Goal: Task Accomplishment & Management: Manage account settings

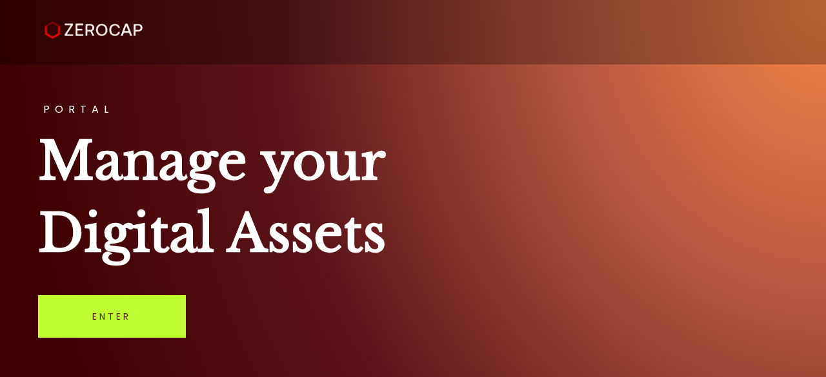
click at [110, 314] on link "Enter" at bounding box center [112, 316] width 148 height 43
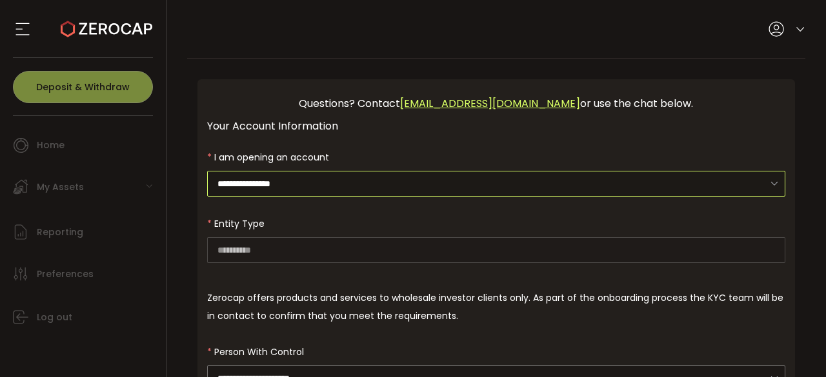
click at [325, 178] on input "**********" at bounding box center [496, 184] width 579 height 26
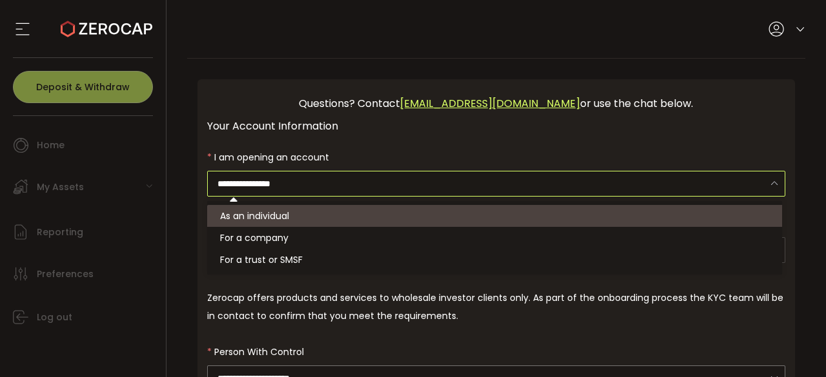
click at [325, 178] on input "**********" at bounding box center [496, 184] width 579 height 26
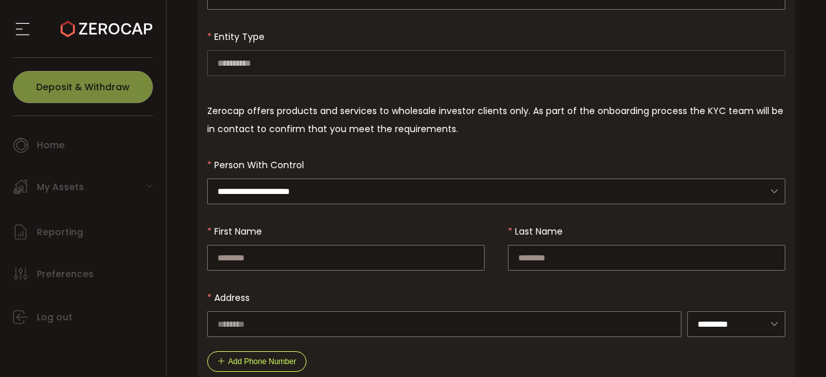
scroll to position [205, 0]
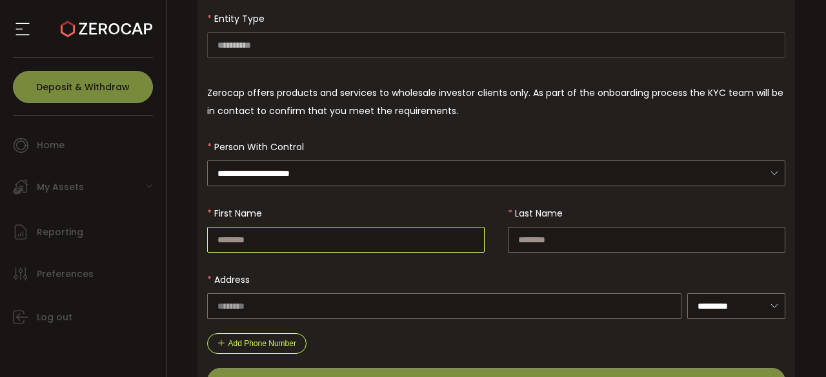
click at [274, 238] on input "text" at bounding box center [345, 240] width 277 height 26
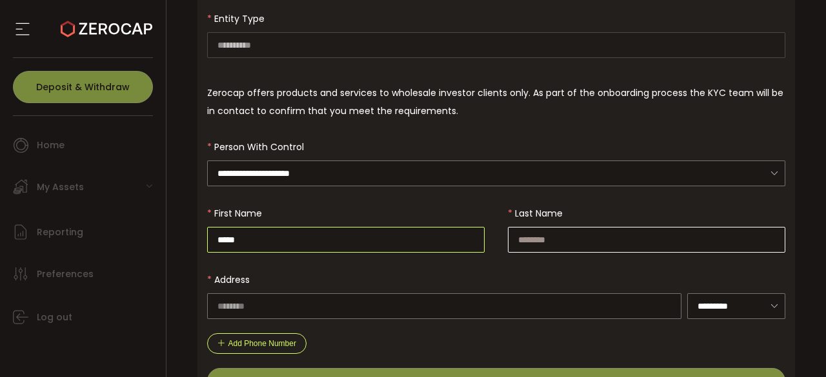
type input "*****"
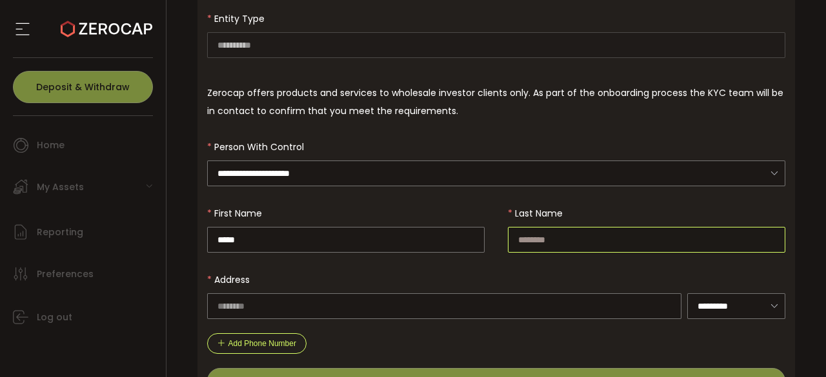
click at [561, 234] on input "text" at bounding box center [646, 240] width 277 height 26
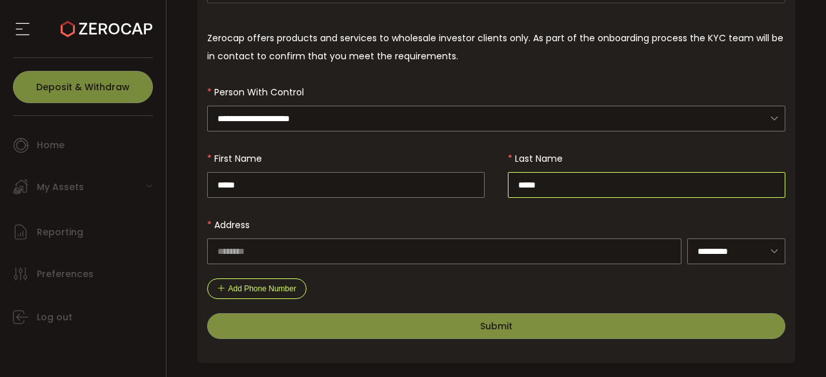
scroll to position [261, 0]
type input "*****"
click at [763, 226] on div "Address ********* Afghanistan Albania Algeria American Samoa Andorra Angola Ang…" at bounding box center [496, 238] width 579 height 52
click at [772, 241] on icon at bounding box center [774, 250] width 16 height 26
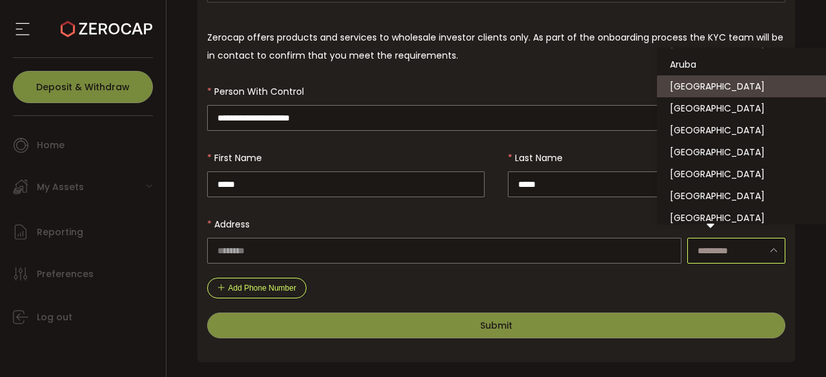
scroll to position [223, 0]
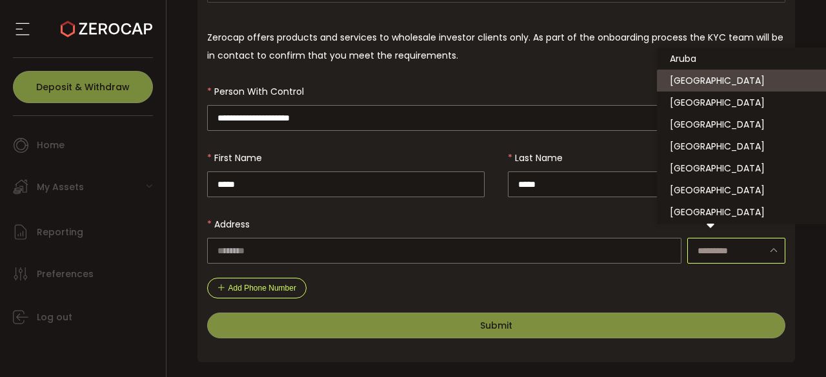
click at [727, 112] on li "Austria" at bounding box center [755, 103] width 197 height 22
type input "*******"
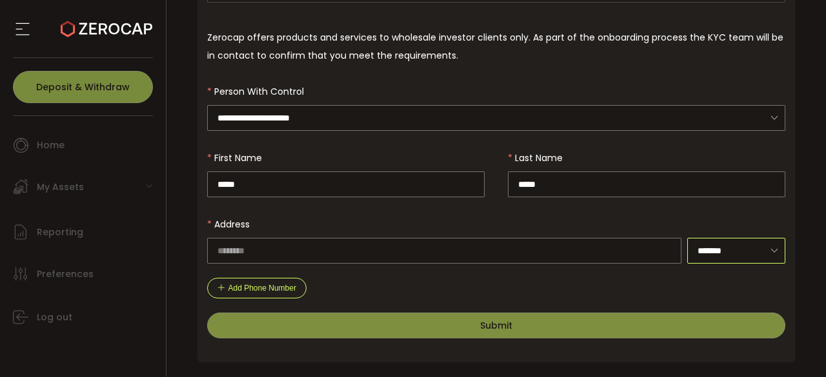
click at [730, 250] on input "*******" at bounding box center [736, 251] width 98 height 26
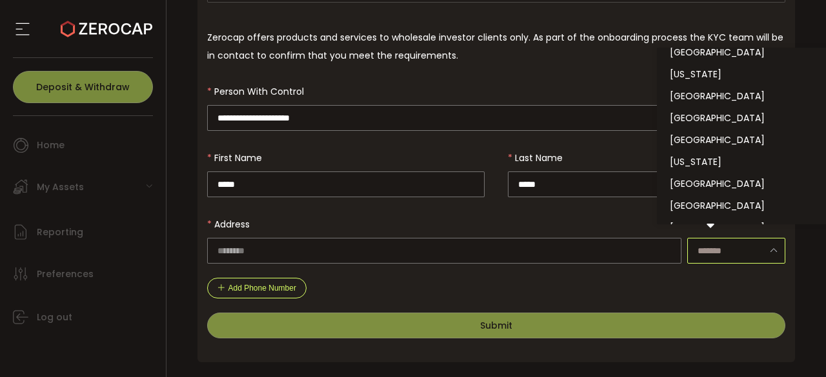
scroll to position [3389, 0]
click at [710, 141] on li "Pakistan" at bounding box center [755, 139] width 197 height 22
type input "********"
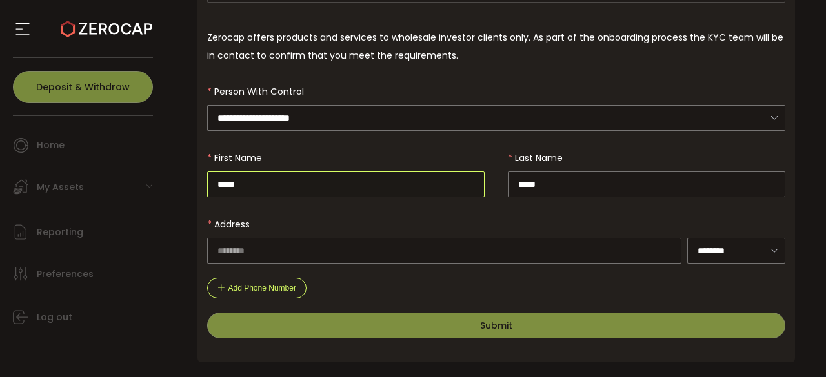
click at [465, 179] on input "*****" at bounding box center [345, 185] width 277 height 26
type input "*"
type input "****"
click at [539, 181] on input "*****" at bounding box center [646, 185] width 277 height 26
type input "*"
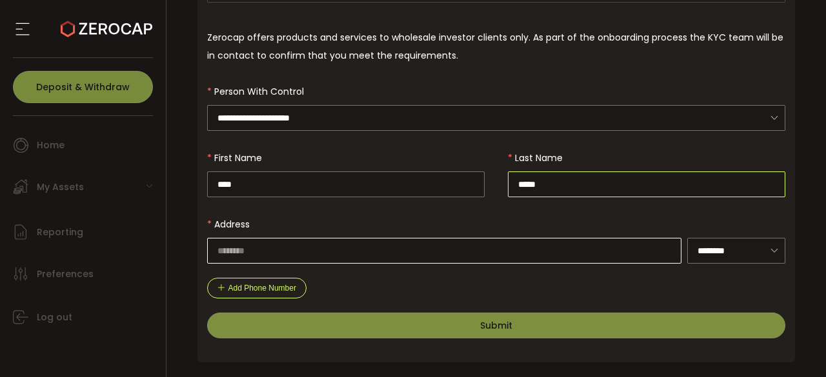
type input "*****"
click at [400, 248] on input "text" at bounding box center [444, 251] width 474 height 26
type input "**********"
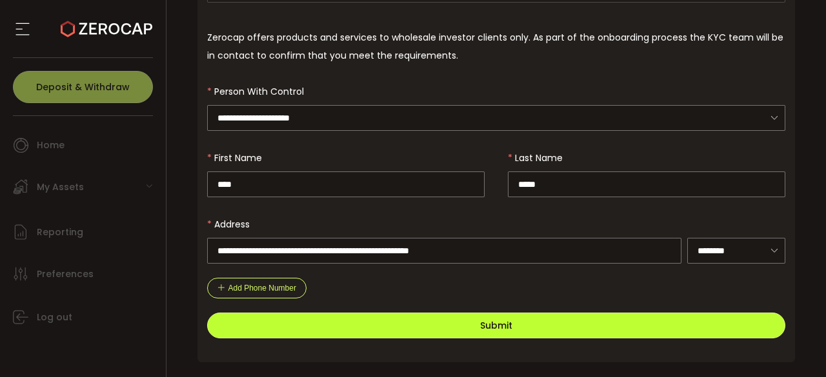
click at [426, 324] on button "Submit" at bounding box center [496, 326] width 579 height 26
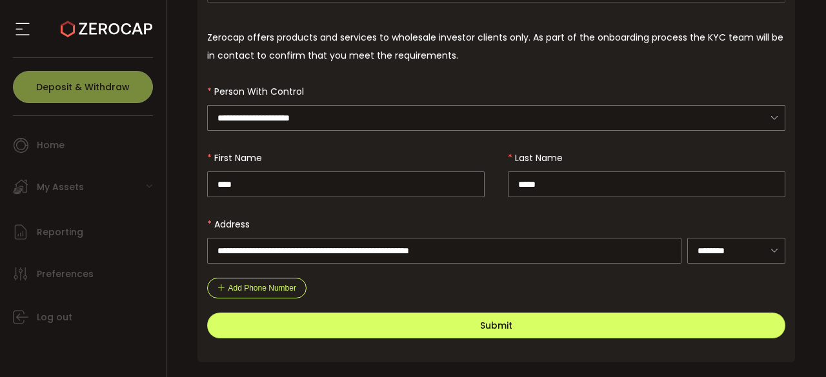
click at [24, 33] on icon at bounding box center [22, 28] width 19 height 19
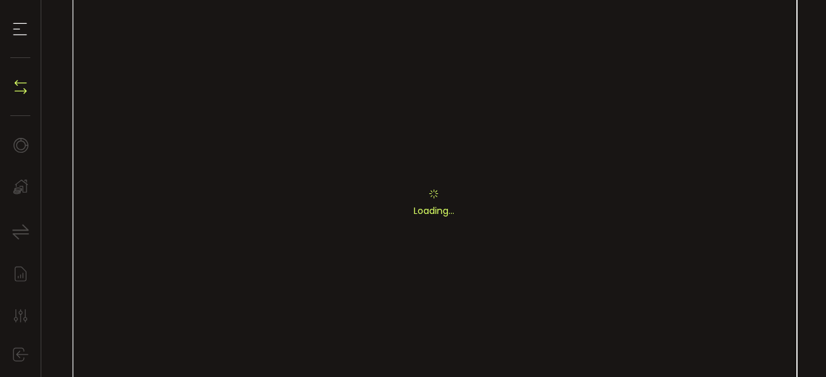
scroll to position [108, 0]
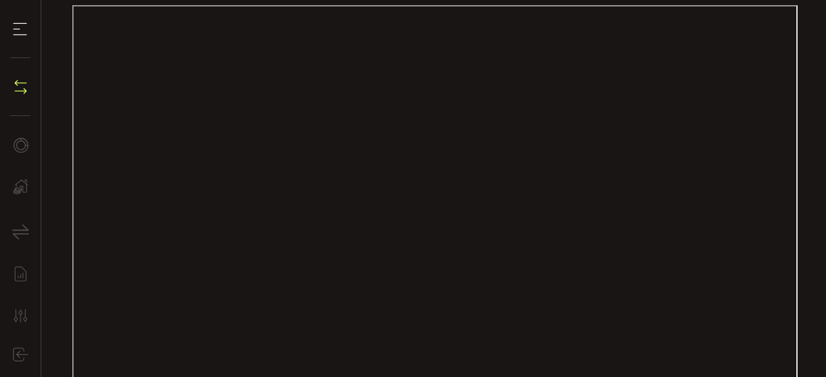
click at [26, 30] on icon at bounding box center [19, 28] width 19 height 19
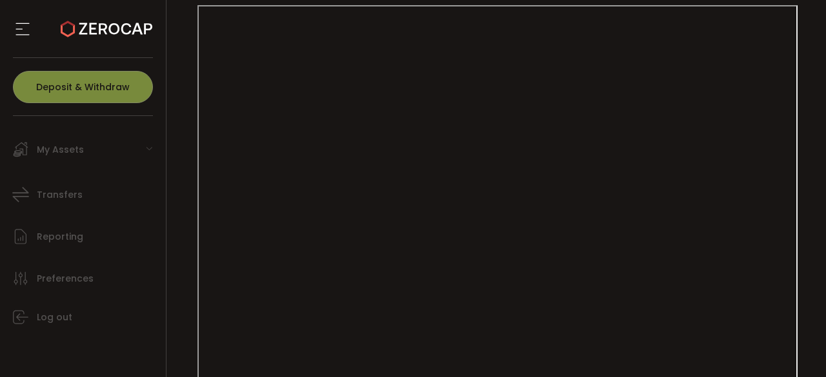
scroll to position [0, 0]
click at [59, 83] on div "Deposit & Withdraw" at bounding box center [83, 87] width 140 height 58
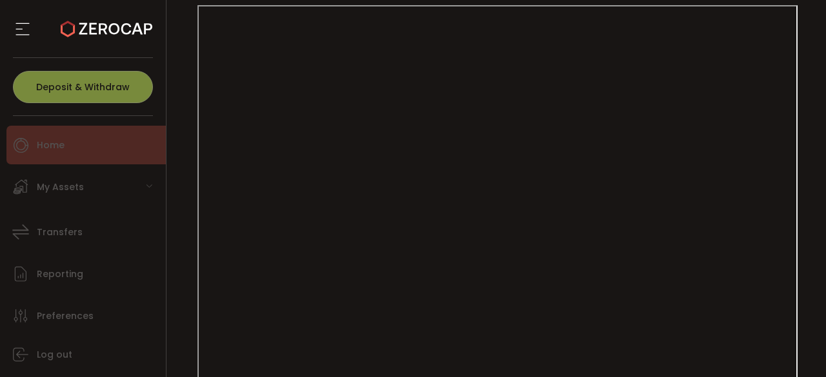
click at [50, 148] on span "Home" at bounding box center [51, 145] width 28 height 19
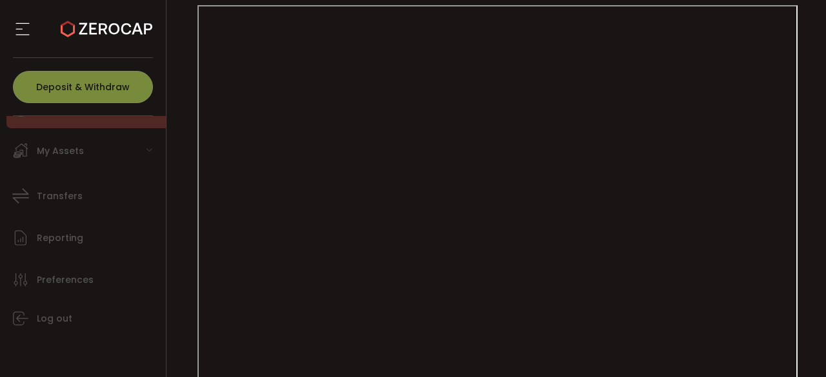
scroll to position [37, 0]
click at [12, 23] on section at bounding box center [83, 29] width 166 height 58
click at [17, 28] on icon at bounding box center [22, 28] width 19 height 19
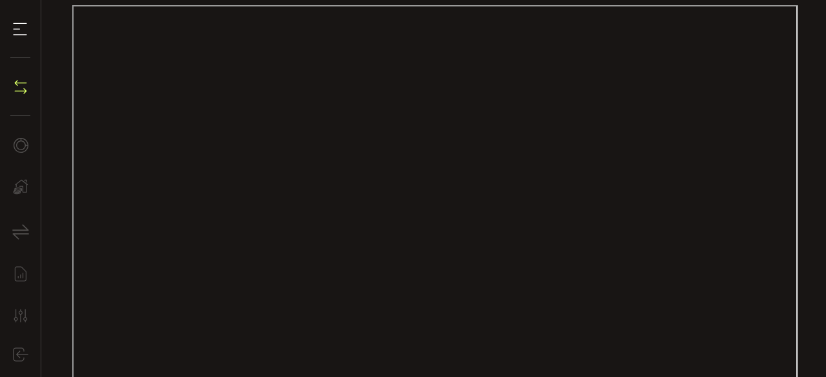
click at [23, 83] on img at bounding box center [20, 86] width 19 height 19
click at [17, 36] on icon at bounding box center [19, 28] width 19 height 19
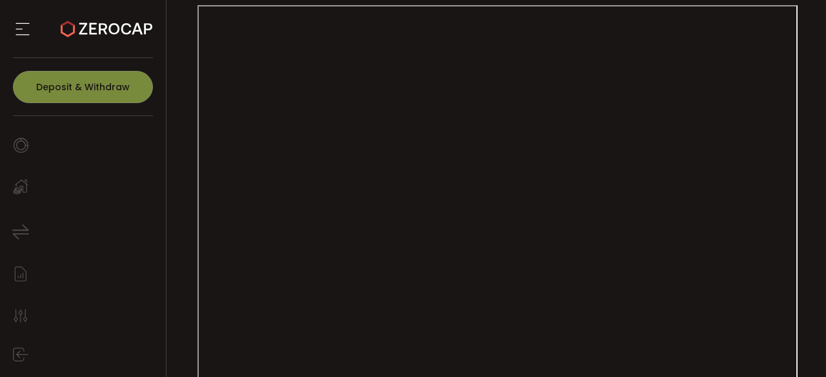
click at [17, 36] on icon at bounding box center [22, 28] width 19 height 19
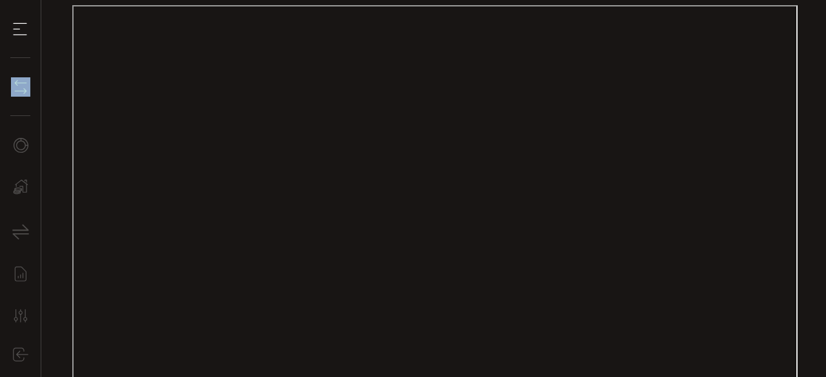
click at [9, 90] on section "Deposit & Withdraw" at bounding box center [20, 87] width 41 height 58
click at [15, 163] on li "Home" at bounding box center [26, 145] width 41 height 39
click at [19, 287] on icon at bounding box center [20, 278] width 19 height 19
click at [21, 239] on use at bounding box center [21, 237] width 12 height 15
click at [27, 212] on li "Transfers" at bounding box center [26, 194] width 41 height 39
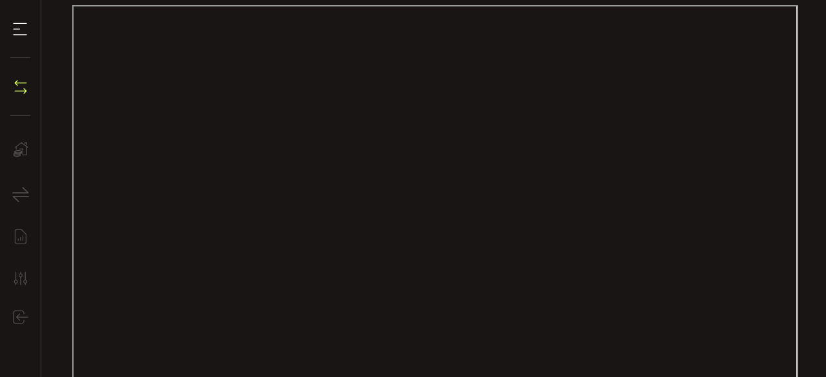
click at [22, 164] on div "My Assets" at bounding box center [26, 149] width 41 height 39
click at [22, 149] on use at bounding box center [21, 150] width 15 height 15
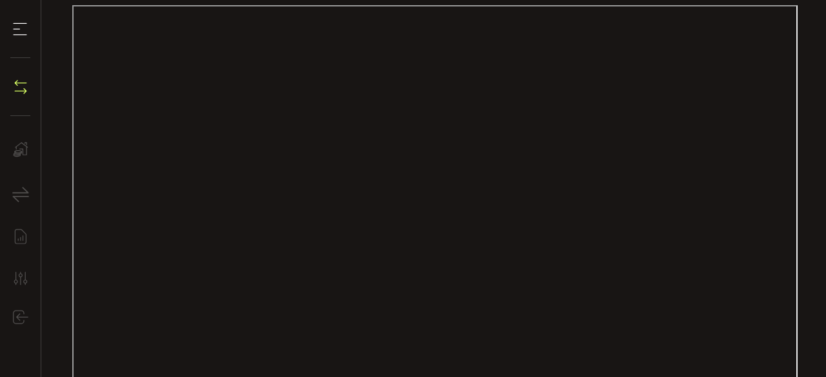
click at [22, 149] on use at bounding box center [21, 150] width 15 height 15
click at [19, 143] on icon at bounding box center [20, 149] width 19 height 19
click at [17, 201] on div "My Assets" at bounding box center [26, 187] width 41 height 39
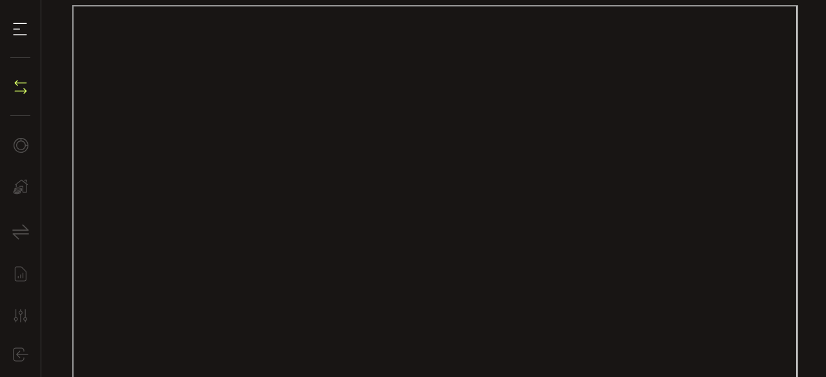
click at [17, 201] on div "My Assets" at bounding box center [26, 187] width 41 height 39
click at [19, 185] on icon at bounding box center [20, 186] width 19 height 19
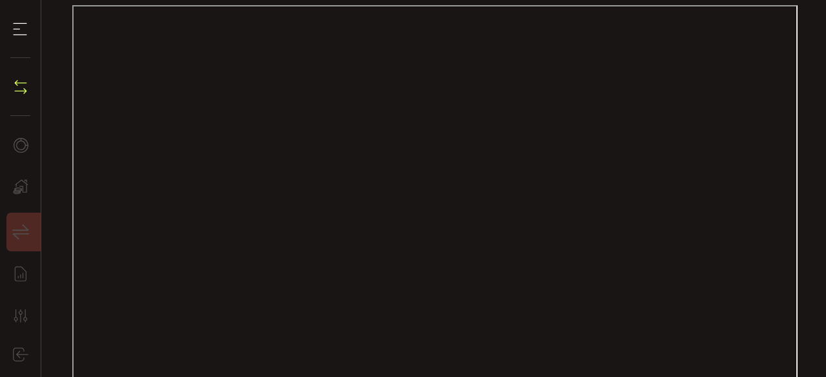
click at [21, 232] on icon at bounding box center [20, 232] width 19 height 19
click at [22, 242] on icon at bounding box center [20, 232] width 19 height 19
click at [14, 283] on icon at bounding box center [20, 274] width 19 height 19
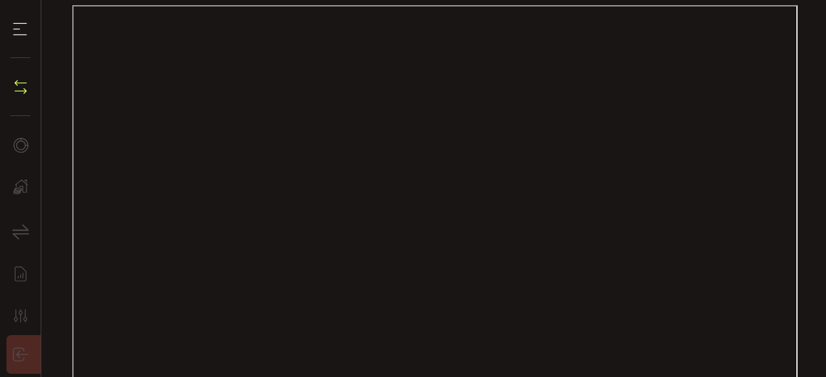
click at [16, 354] on icon at bounding box center [20, 354] width 19 height 19
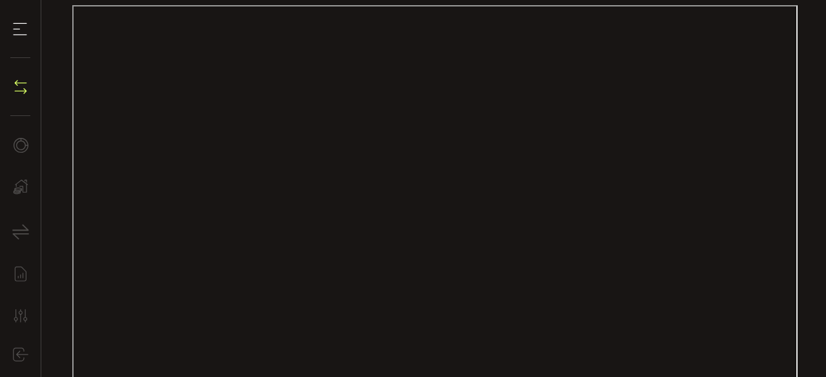
click at [15, 29] on use at bounding box center [21, 29] width 14 height 12
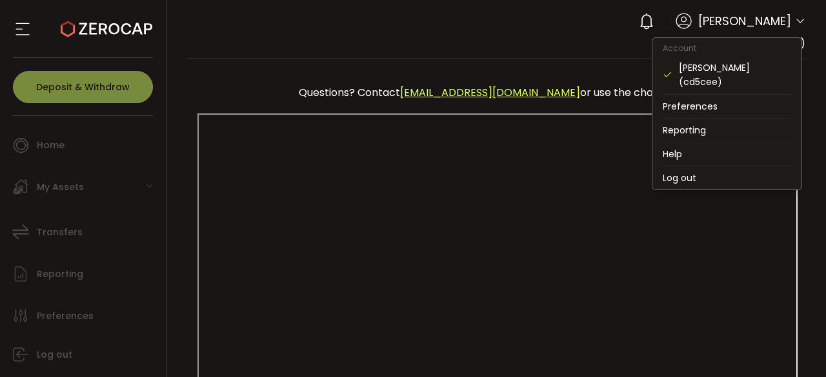
click at [795, 23] on icon at bounding box center [800, 21] width 10 height 10
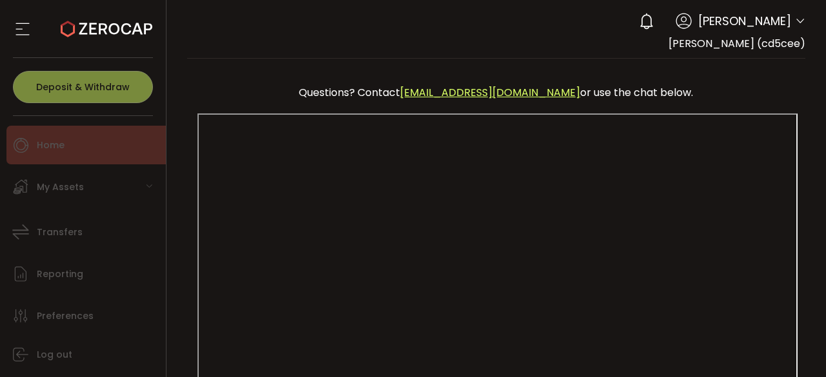
click at [29, 158] on li "Home" at bounding box center [85, 145] width 159 height 39
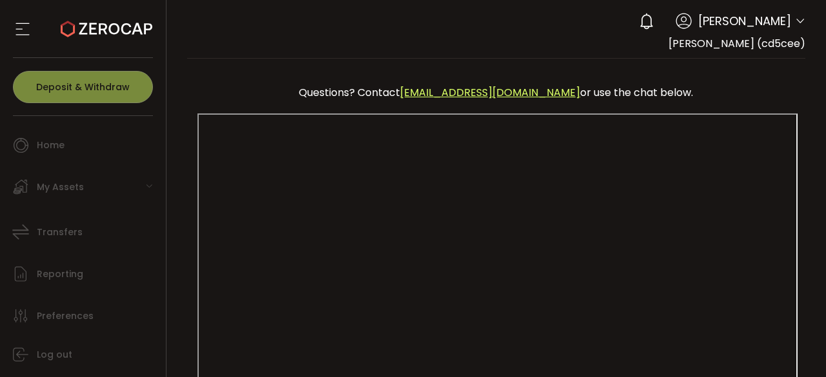
click at [691, 18] on use at bounding box center [682, 20] width 15 height 15
click at [761, 30] on div "Mian Umair" at bounding box center [718, 21] width 173 height 28
click at [788, 26] on div "Mian Umair" at bounding box center [718, 21] width 173 height 28
click at [795, 11] on div "Mian Umair" at bounding box center [718, 21] width 173 height 28
click at [789, 25] on div "Mian Umair" at bounding box center [718, 21] width 173 height 28
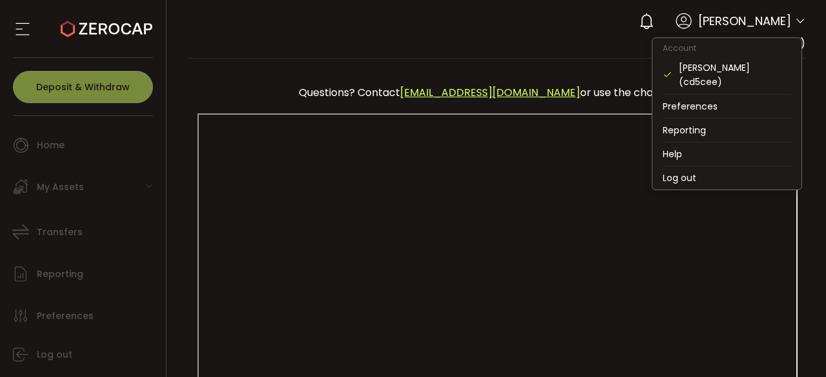
click at [797, 23] on icon at bounding box center [800, 21] width 10 height 10
click at [685, 142] on icon at bounding box center [727, 142] width 128 height 1
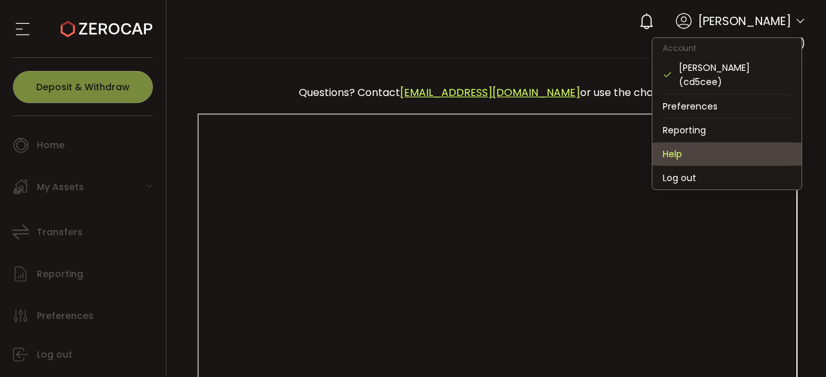
click at [672, 143] on li "Help" at bounding box center [726, 154] width 149 height 23
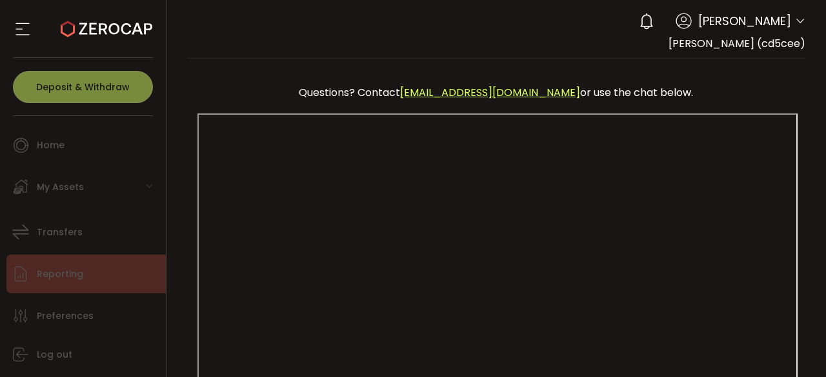
drag, startPoint x: 319, startPoint y: 104, endPoint x: 53, endPoint y: 280, distance: 318.9
click at [53, 280] on span "Reporting" at bounding box center [60, 274] width 46 height 19
click at [70, 290] on li "Reporting" at bounding box center [85, 274] width 159 height 39
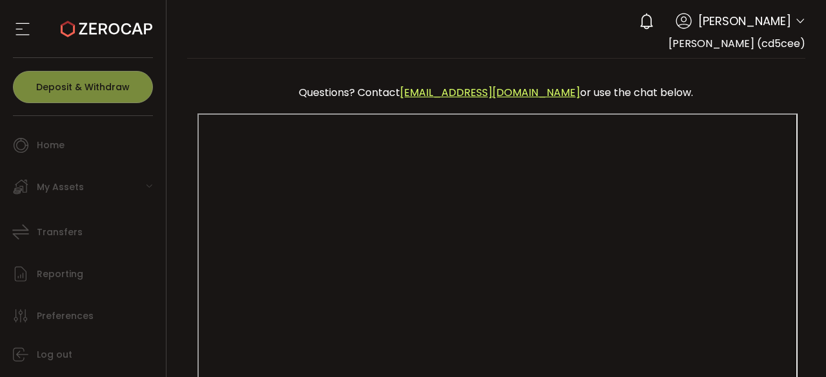
click at [18, 37] on icon at bounding box center [22, 28] width 19 height 19
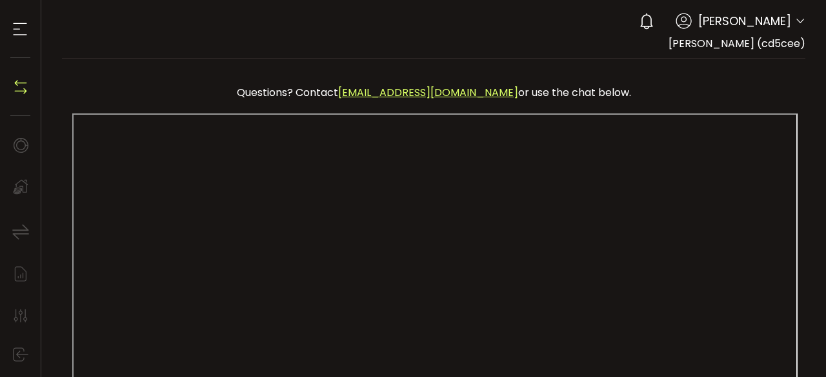
click at [14, 32] on icon at bounding box center [19, 28] width 19 height 19
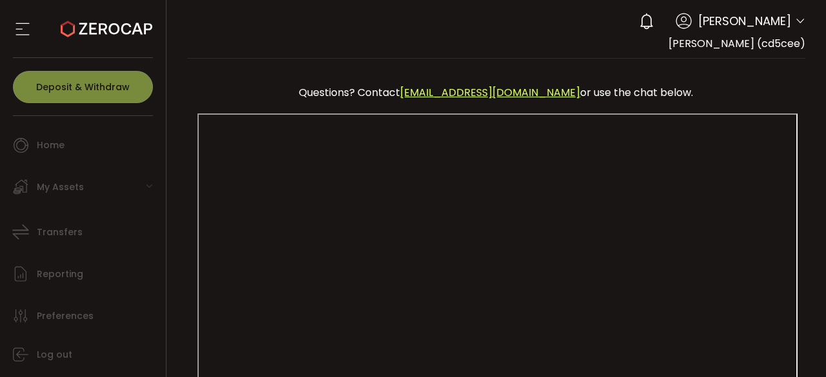
click at [43, 35] on div at bounding box center [83, 29] width 140 height 58
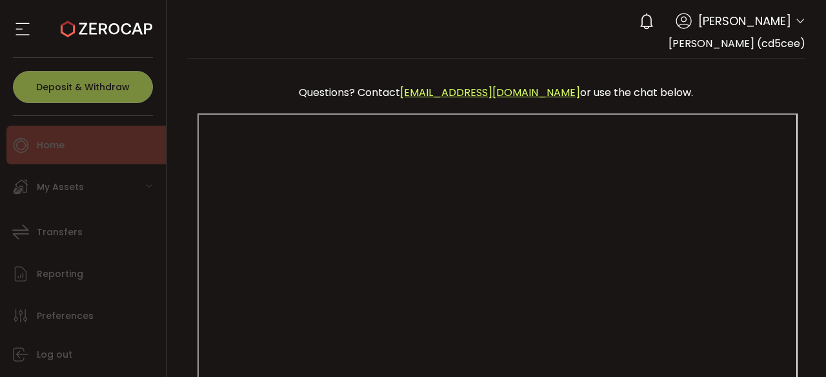
drag, startPoint x: 27, startPoint y: 128, endPoint x: 32, endPoint y: 141, distance: 13.7
click at [32, 141] on li "Home" at bounding box center [85, 145] width 159 height 39
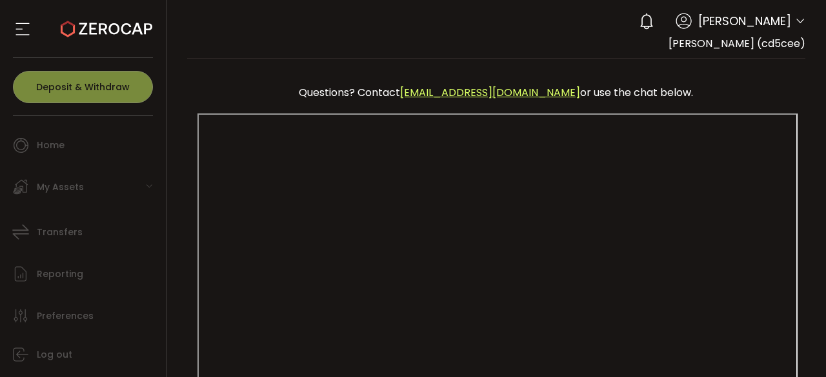
drag, startPoint x: 128, startPoint y: 196, endPoint x: 142, endPoint y: 194, distance: 14.3
click at [128, 196] on div "My Assets" at bounding box center [85, 187] width 159 height 39
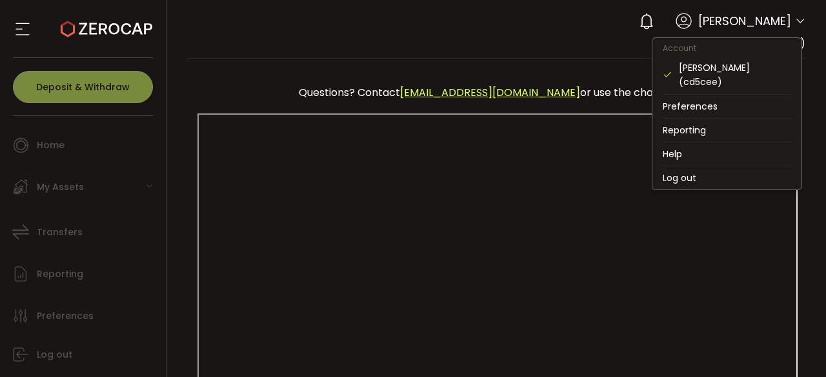
click at [795, 16] on span at bounding box center [800, 21] width 10 height 13
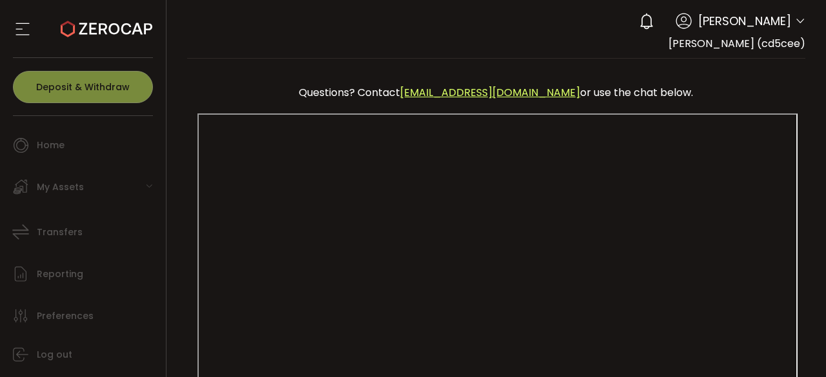
click at [110, 70] on div "Deposit & Withdraw" at bounding box center [83, 87] width 140 height 58
click at [23, 26] on icon at bounding box center [22, 28] width 19 height 19
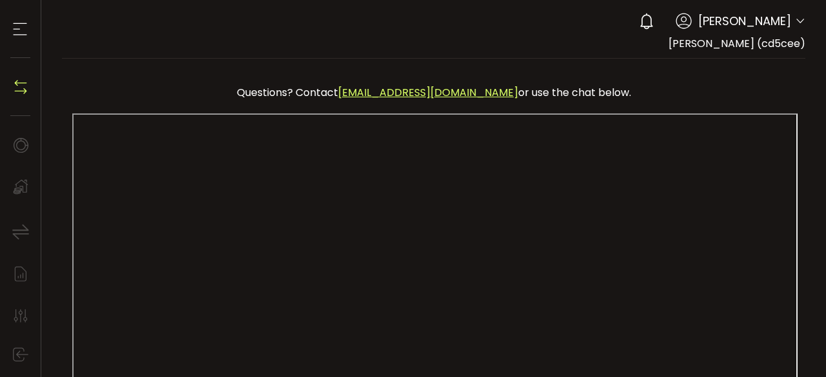
click at [25, 28] on icon at bounding box center [19, 28] width 19 height 19
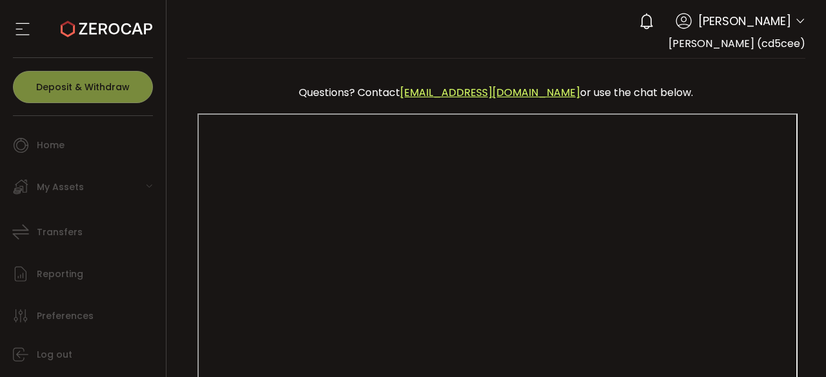
click at [25, 28] on icon at bounding box center [22, 28] width 19 height 19
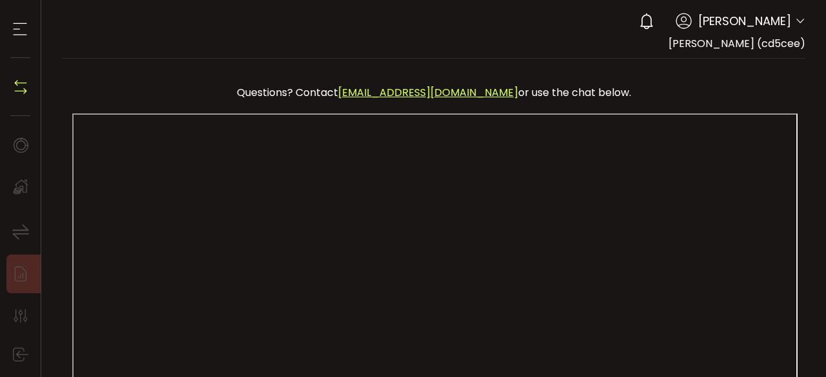
click at [18, 283] on icon at bounding box center [20, 274] width 19 height 19
click at [19, 307] on icon at bounding box center [20, 315] width 19 height 19
drag, startPoint x: 19, startPoint y: 322, endPoint x: 19, endPoint y: 348, distance: 26.5
click at [19, 348] on ul "Home Trading My Assets Fiat Crypto Staking Structures Transfers Reporting Prefe…" at bounding box center [24, 246] width 48 height 261
click at [19, 348] on use at bounding box center [20, 355] width 15 height 14
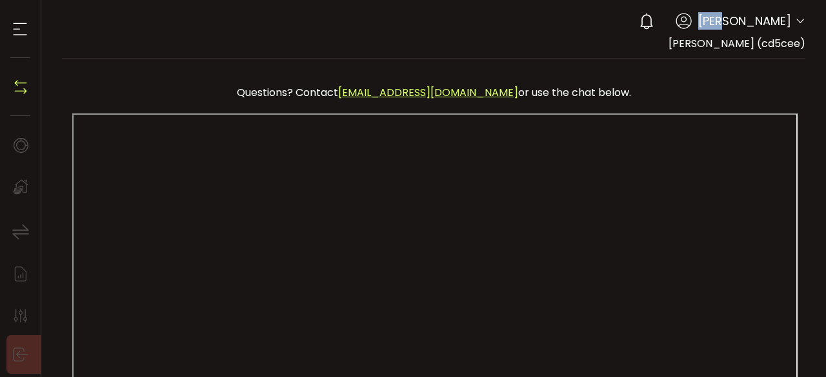
click at [19, 348] on use at bounding box center [20, 355] width 15 height 14
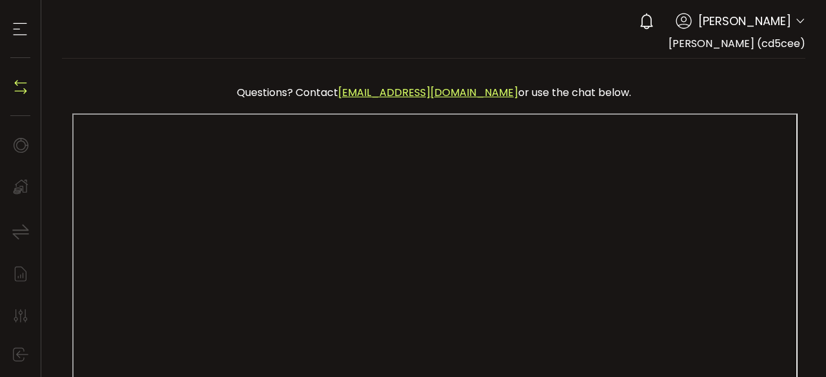
click at [475, 34] on div "Buy Power 0.00 Verify Your Identity [PERSON_NAME] Account [PERSON_NAME] (cd5cee…" at bounding box center [433, 29] width 743 height 58
click at [26, 146] on icon at bounding box center [20, 144] width 19 height 19
